Goal: Task Accomplishment & Management: Manage account settings

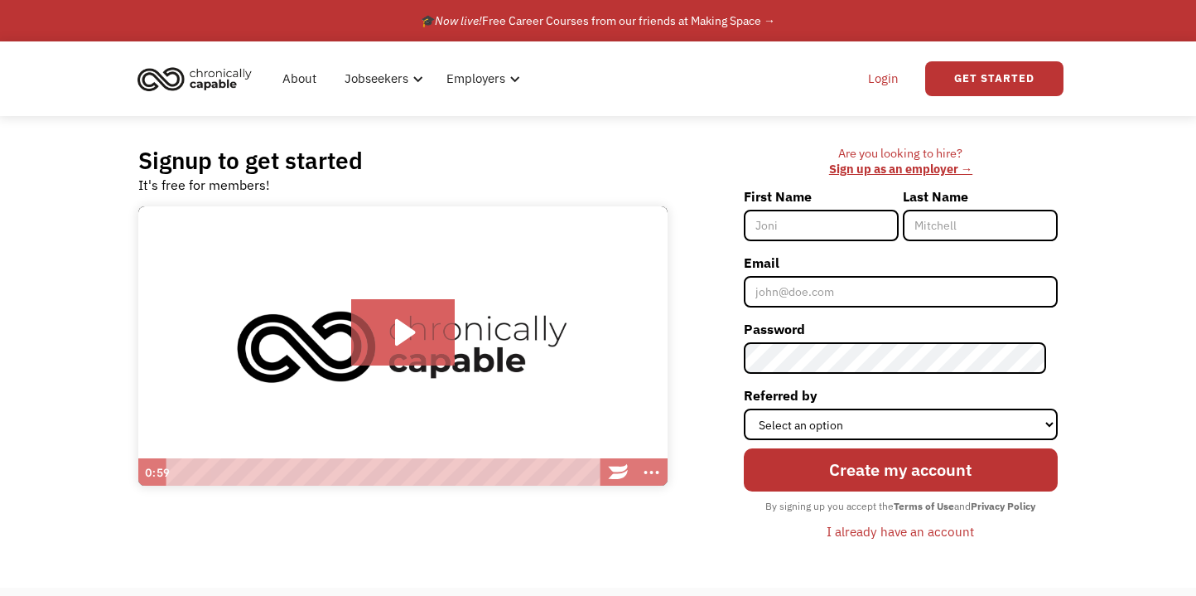
click at [886, 80] on link "Login" at bounding box center [883, 78] width 51 height 53
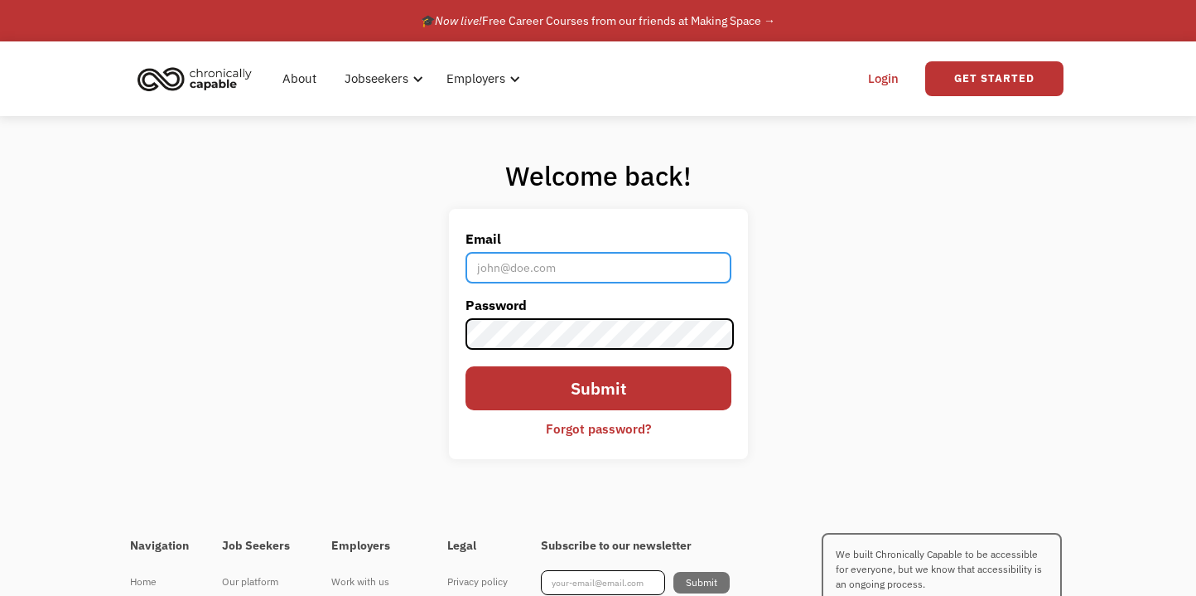
type input "[EMAIL_ADDRESS][DOMAIN_NAME]"
